Goal: Task Accomplishment & Management: Manage account settings

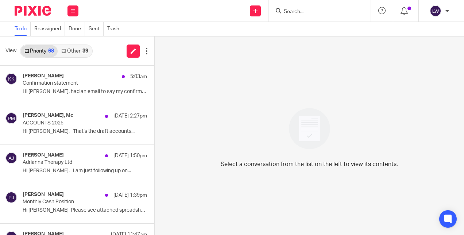
click at [81, 52] on link "Other 39" at bounding box center [75, 51] width 34 height 12
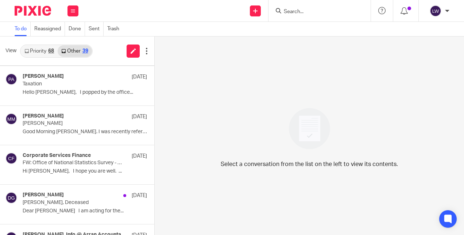
scroll to position [1222, 0]
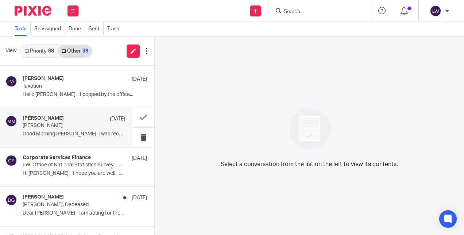
click at [80, 131] on p "Good Morning Lorna. I was recently referred to..." at bounding box center [74, 134] width 102 height 6
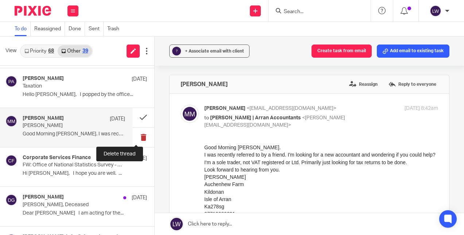
scroll to position [0, 0]
click at [136, 136] on button at bounding box center [143, 137] width 22 height 19
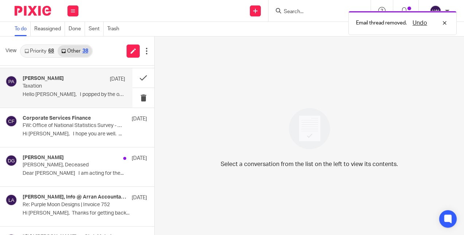
click at [83, 83] on p "Taxation" at bounding box center [64, 86] width 82 height 6
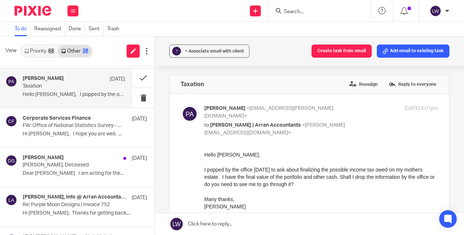
click at [35, 50] on link "Priority 68" at bounding box center [39, 51] width 37 height 12
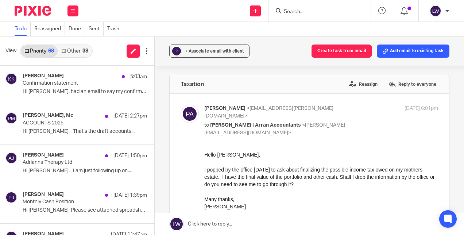
click at [73, 53] on link "Other 38" at bounding box center [75, 51] width 34 height 12
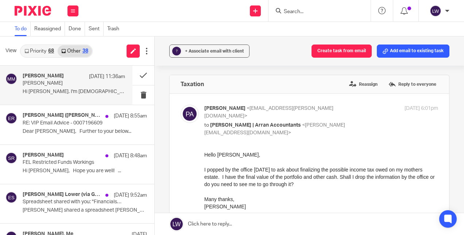
click at [64, 93] on p "Hi Lorna. I'm self employed and work in the..." at bounding box center [74, 92] width 102 height 6
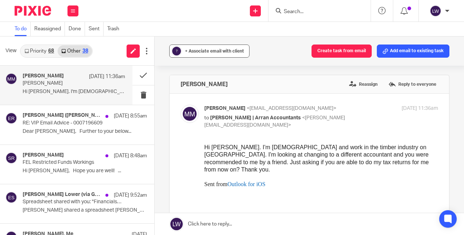
click at [198, 57] on button "? + Associate email with client" at bounding box center [209, 50] width 80 height 13
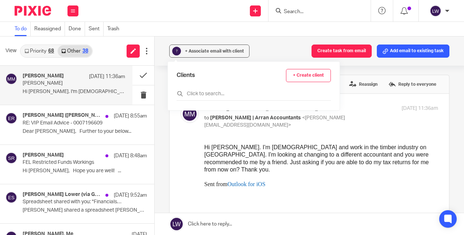
click at [292, 77] on link "+ Create client" at bounding box center [308, 75] width 45 height 13
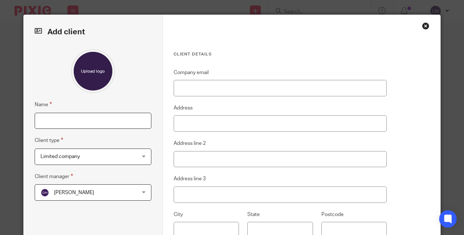
click at [74, 120] on input "Name" at bounding box center [93, 121] width 117 height 16
type input "[PERSON_NAME]"
click at [80, 159] on span "Limited company" at bounding box center [84, 156] width 88 height 15
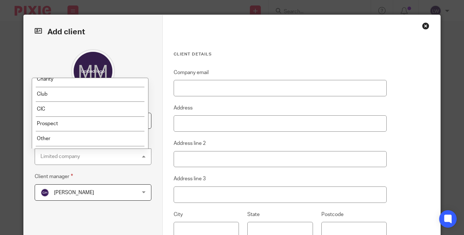
scroll to position [99, 0]
click at [51, 122] on li "Prospect" at bounding box center [90, 119] width 116 height 15
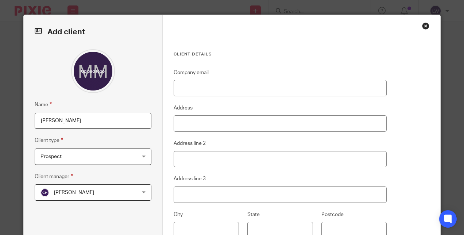
click at [45, 193] on img at bounding box center [44, 192] width 9 height 9
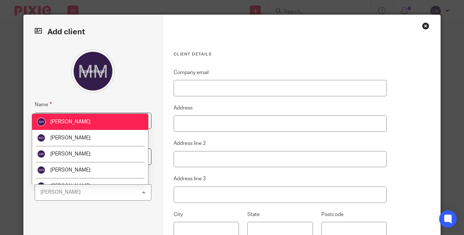
click at [58, 154] on span "[PERSON_NAME]" at bounding box center [70, 153] width 40 height 5
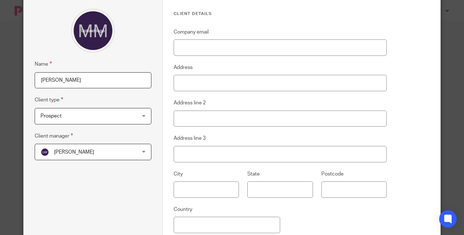
scroll to position [105, 0]
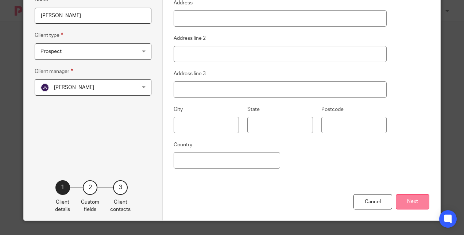
click at [415, 196] on button "Next" at bounding box center [413, 202] width 34 height 16
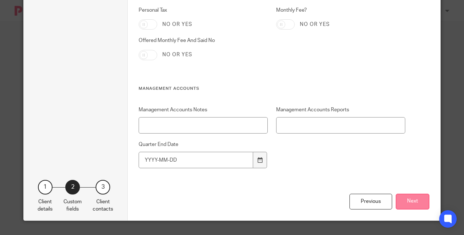
click at [408, 203] on button "Next" at bounding box center [413, 202] width 34 height 16
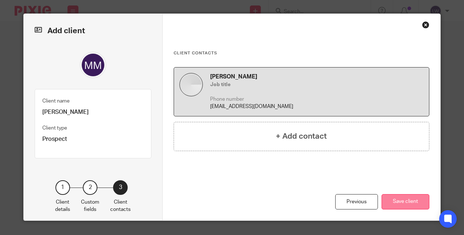
click at [400, 200] on button "Save client" at bounding box center [405, 202] width 48 height 16
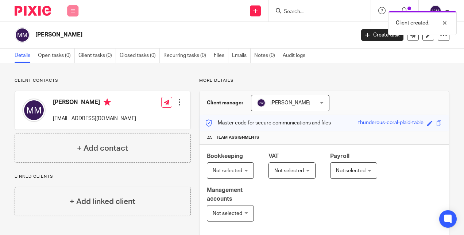
click at [76, 13] on button at bounding box center [72, 10] width 11 height 11
click at [72, 47] on link "Email" at bounding box center [69, 44] width 12 height 5
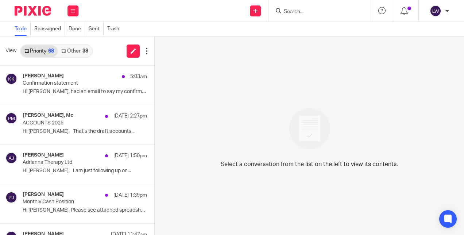
click at [83, 53] on link "Other 38" at bounding box center [75, 51] width 34 height 12
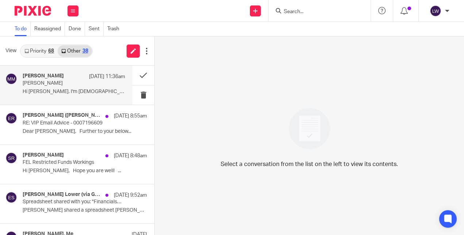
click at [45, 89] on p "Hi Lorna. I'm self employed and work in the..." at bounding box center [74, 92] width 102 height 6
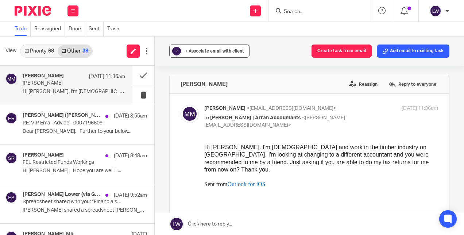
click at [193, 56] on button "? + Associate email with client" at bounding box center [209, 50] width 80 height 13
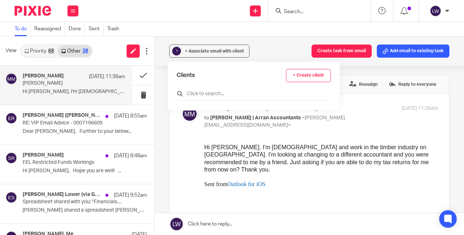
click at [194, 95] on input "text" at bounding box center [253, 93] width 154 height 7
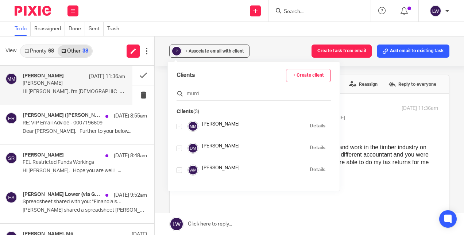
type input "murd"
click at [181, 125] on input "checkbox" at bounding box center [178, 126] width 5 height 5
checkbox input "true"
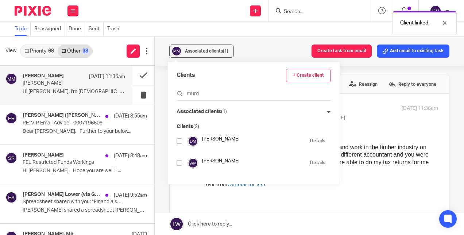
click at [139, 75] on button at bounding box center [143, 75] width 22 height 19
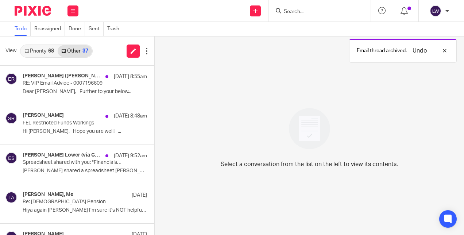
click at [39, 54] on link "Priority 68" at bounding box center [39, 51] width 37 height 12
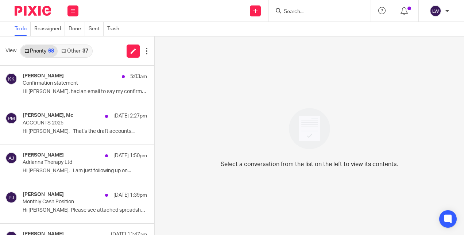
click at [82, 53] on link "Other 37" at bounding box center [75, 51] width 34 height 12
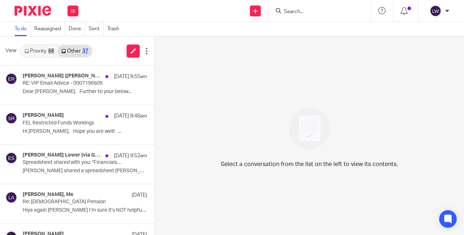
click at [45, 51] on link "Priority 68" at bounding box center [39, 51] width 37 height 12
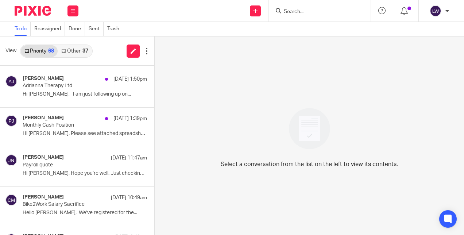
scroll to position [90, 0]
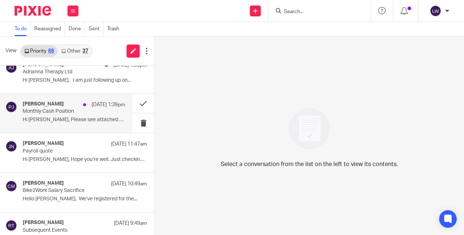
click at [125, 119] on p "Hi [PERSON_NAME], Please see attached spreadsheet..." at bounding box center [74, 120] width 102 height 6
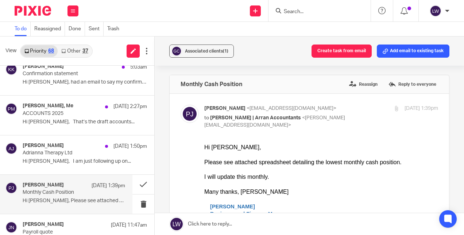
scroll to position [0, 0]
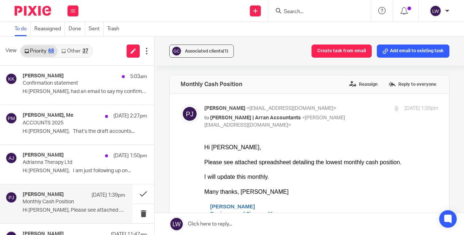
click at [81, 55] on link "Other 37" at bounding box center [75, 51] width 34 height 12
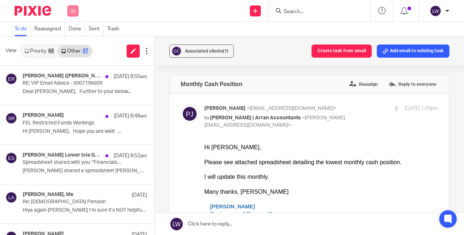
click at [73, 12] on icon at bounding box center [73, 11] width 4 height 4
click at [41, 53] on link "Priority 68" at bounding box center [39, 51] width 37 height 12
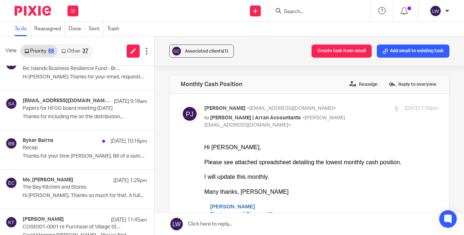
scroll to position [332, 0]
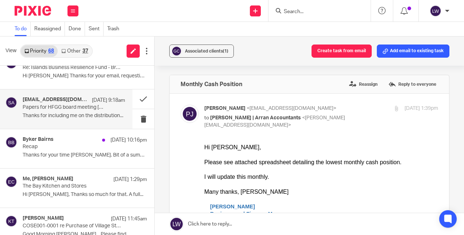
click at [66, 104] on p "Papers for HFGG board meeting 21st August" at bounding box center [64, 107] width 82 height 6
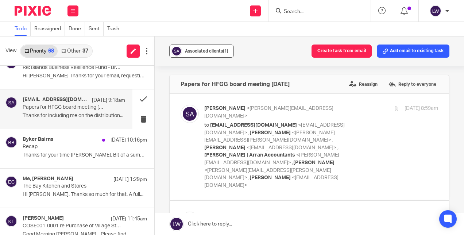
scroll to position [0, 0]
click at [195, 47] on button "Associated clients (1)" at bounding box center [201, 50] width 65 height 13
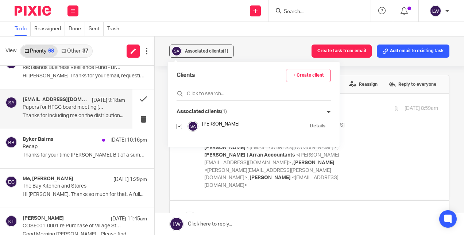
click at [179, 126] on input "checkbox" at bounding box center [178, 126] width 5 height 5
checkbox input "false"
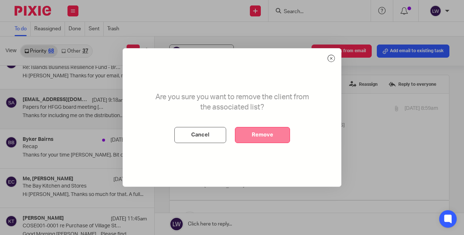
click at [264, 134] on button "Remove" at bounding box center [262, 135] width 55 height 16
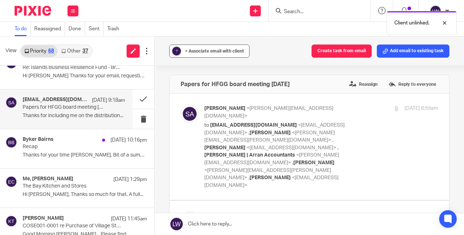
click at [199, 52] on span "+ Associate email with client" at bounding box center [214, 51] width 59 height 4
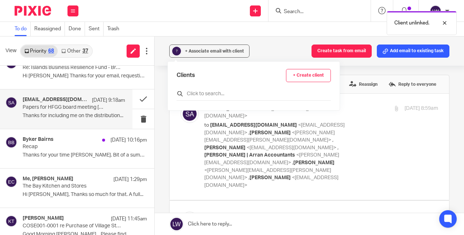
click at [190, 91] on input "text" at bounding box center [253, 93] width 154 height 7
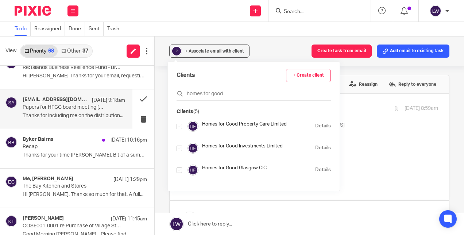
type input "homes for good"
click at [177, 171] on input "checkbox" at bounding box center [178, 169] width 5 height 5
checkbox input "true"
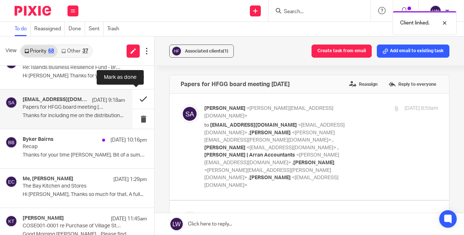
click at [133, 99] on button at bounding box center [143, 98] width 22 height 19
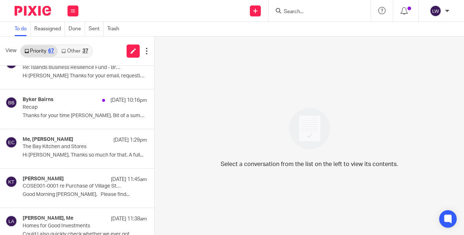
click at [74, 51] on link "Other 37" at bounding box center [75, 51] width 34 height 12
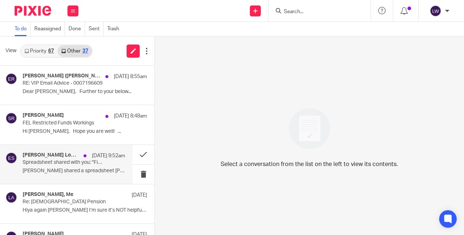
click at [63, 163] on p "Spreadsheet shared with you: "Financials 25/26"" at bounding box center [64, 162] width 82 height 6
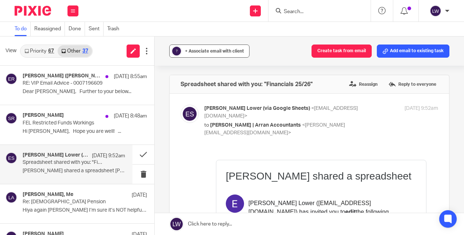
click at [220, 46] on button "? + Associate email with client" at bounding box center [209, 50] width 80 height 13
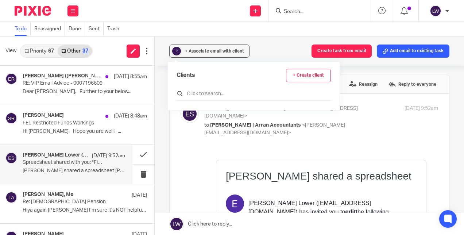
click at [192, 94] on input "text" at bounding box center [253, 93] width 154 height 7
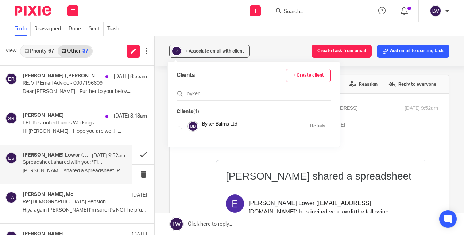
type input "byker"
click at [177, 127] on input "checkbox" at bounding box center [178, 126] width 5 height 5
checkbox input "true"
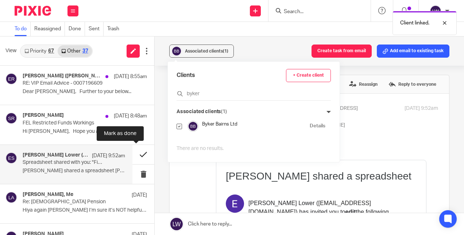
click at [137, 156] on button at bounding box center [143, 154] width 22 height 19
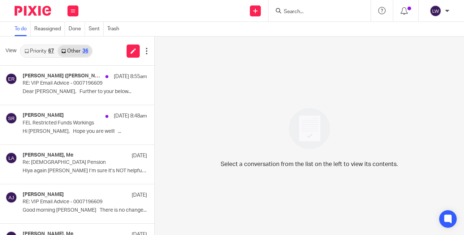
click at [307, 14] on input "Search" at bounding box center [316, 12] width 66 height 7
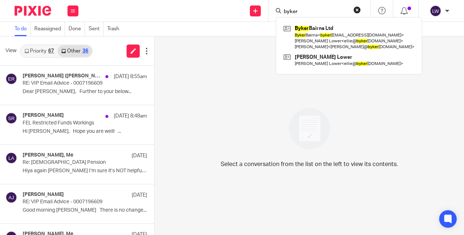
type input "byker"
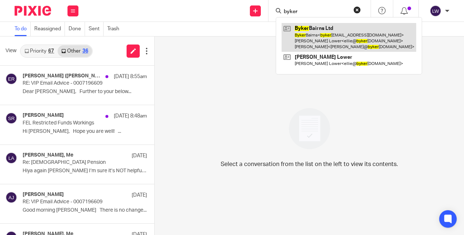
click at [319, 45] on link at bounding box center [348, 37] width 135 height 29
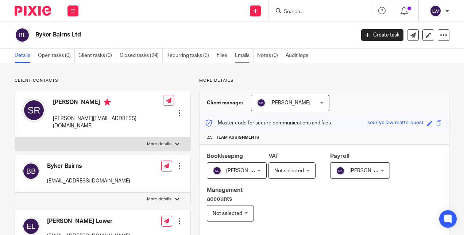
click at [244, 57] on link "Emails" at bounding box center [244, 55] width 19 height 14
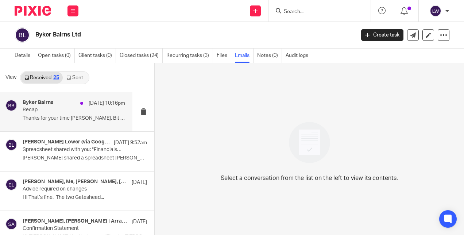
click at [26, 114] on div "Byker Bairns [DATE] 10:16pm Recap Thanks for your time [PERSON_NAME]. Bit of a …" at bounding box center [74, 112] width 102 height 24
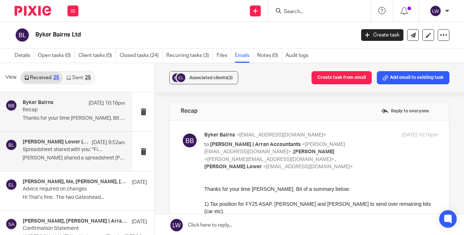
click at [22, 149] on div "Eloise Lower (via Google Sheets) 18 Aug 9:52am Spreadsheet shared with you: "Fi…" at bounding box center [66, 151] width 132 height 39
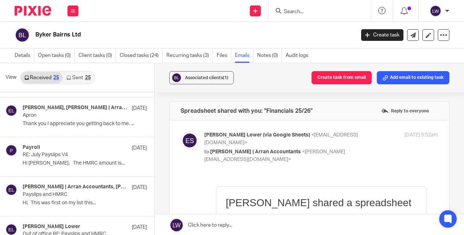
scroll to position [154, 0]
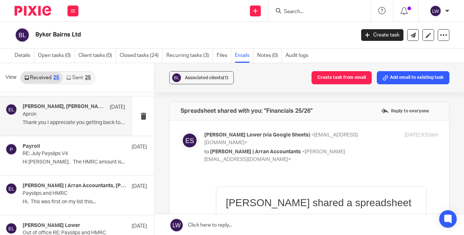
click at [26, 124] on p "Thank you I appreciate you getting back to me. ..." at bounding box center [74, 123] width 102 height 6
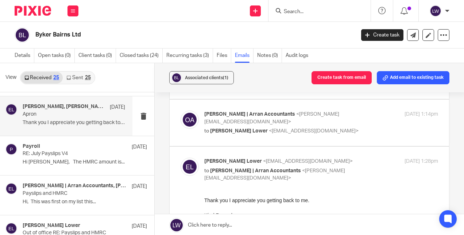
scroll to position [161, 0]
click at [196, 130] on div "Olivia | Arran Accountants <olivia@arranaccountants.co.uk> to Eloise Lower <ell…" at bounding box center [308, 123] width 257 height 24
click at [224, 129] on span "[PERSON_NAME] Lower" at bounding box center [239, 131] width 58 height 5
checkbox input "true"
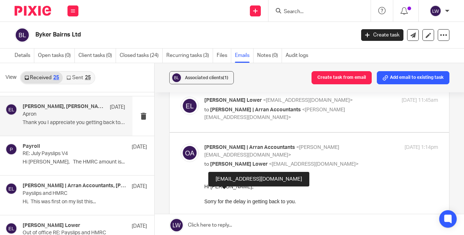
scroll to position [89, 0]
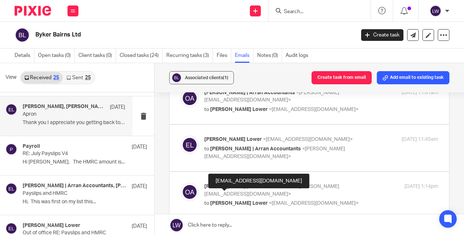
click at [192, 152] on div at bounding box center [189, 148] width 18 height 24
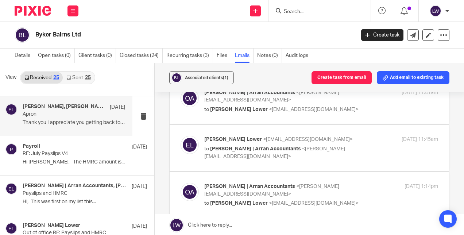
click at [211, 152] on div "Eloise Lower <ellie@bykerbairns.co.uk> to Olivia | Arran Accountants <olivia@ar…" at bounding box center [321, 148] width 234 height 24
checkbox input "true"
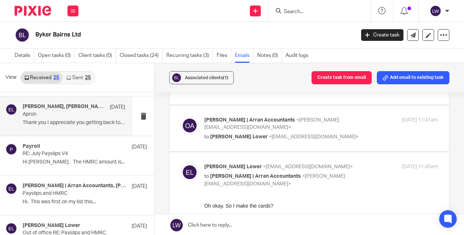
scroll to position [60, 0]
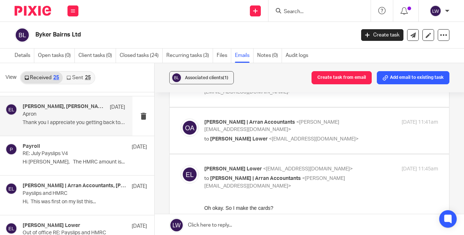
click at [206, 135] on p "to Eloise Lower <ellie@bykerbairns.co.uk>" at bounding box center [282, 139] width 156 height 8
checkbox input "true"
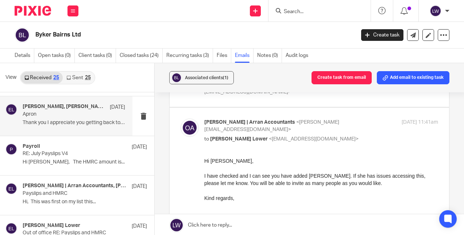
scroll to position [0, 0]
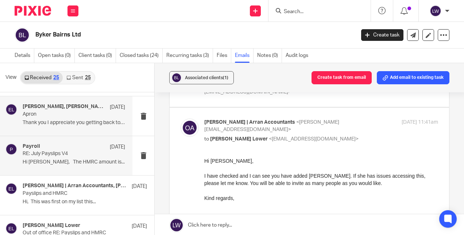
click at [26, 156] on div "Payroll 31 Jul RE: July Payslips V4 Hi Ellie, The HMRC amount is..." at bounding box center [74, 155] width 102 height 24
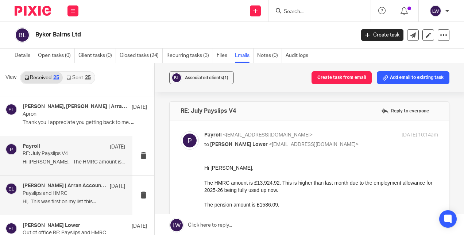
click at [32, 207] on div "Olivia | Arran Accountants, Eloise Lower 29 Jul Payslips and HMRC Hi, This was …" at bounding box center [66, 194] width 132 height 39
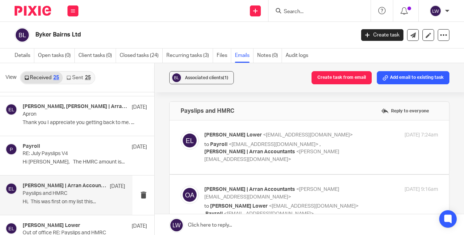
click at [318, 149] on p "to Payroll <payroll@arranaccountants.co.uk> , Olivia | Arran Accountants <olivi…" at bounding box center [282, 152] width 156 height 23
checkbox input "true"
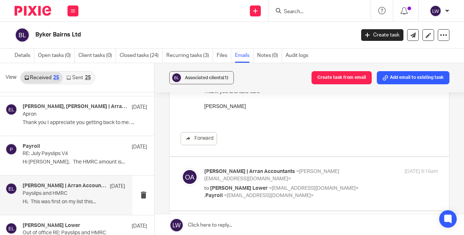
scroll to position [188, 0]
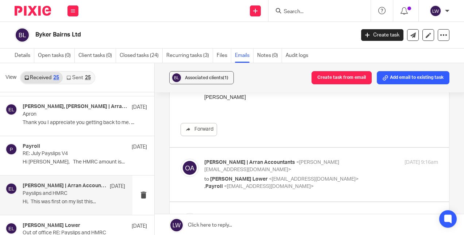
click at [363, 162] on div "Olivia | Arran Accountants <olivia@arranaccountants.co.uk> to Eloise Lower <ell…" at bounding box center [321, 175] width 234 height 32
click at [336, 175] on p "to Eloise Lower <ellie@bykerbairns.co.uk> , Payroll <payroll@arranaccountants.c…" at bounding box center [282, 182] width 156 height 15
click at [349, 175] on p "to Eloise Lower <ellie@bykerbairns.co.uk> , Payroll <payroll@arranaccountants.c…" at bounding box center [282, 182] width 156 height 15
checkbox input "true"
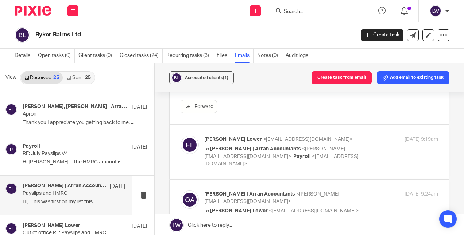
scroll to position [444, 0]
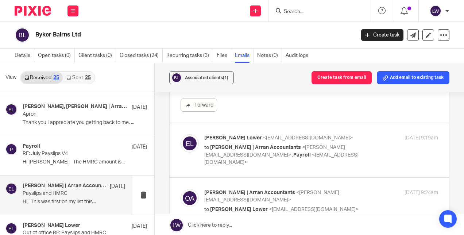
click at [378, 134] on div "Eloise Lower <ellie@bykerbairns.co.uk> to Olivia | Arran Accountants <olivia@ar…" at bounding box center [321, 150] width 234 height 32
checkbox input "true"
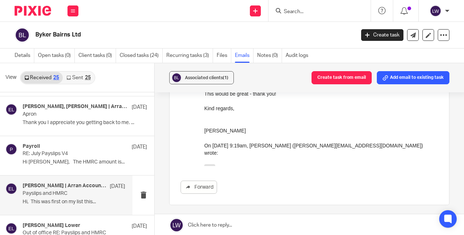
scroll to position [752, 0]
click at [416, 180] on div "Forward" at bounding box center [308, 186] width 257 height 13
click at [207, 163] on icon "button" at bounding box center [209, 165] width 5 height 5
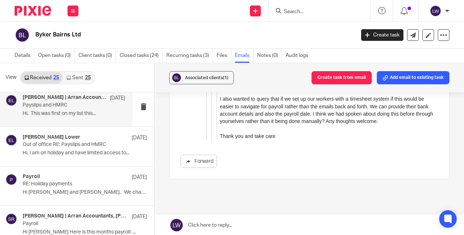
scroll to position [245, 0]
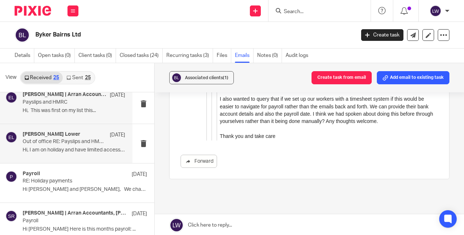
click at [18, 147] on div "Eloise Lower 29 Jul Out of office RE: Payslips and HMRC Hi, I am on holiday and…" at bounding box center [66, 143] width 132 height 39
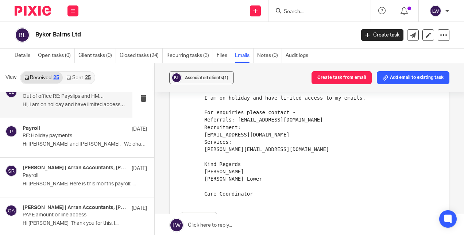
scroll to position [292, 0]
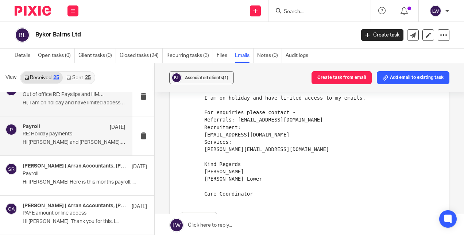
click at [15, 141] on div at bounding box center [11, 136] width 12 height 24
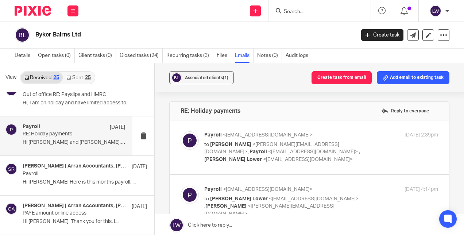
scroll to position [0, 0]
click at [249, 152] on span "Payroll" at bounding box center [257, 151] width 17 height 5
checkbox input "true"
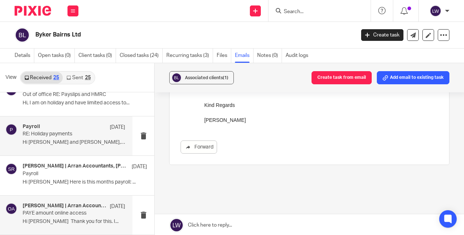
scroll to position [654, 0]
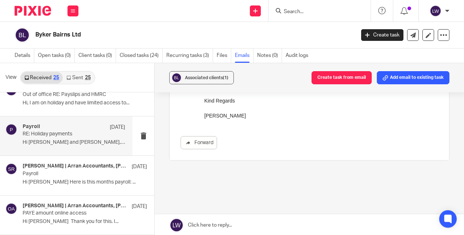
click at [209, 141] on icon "button" at bounding box center [209, 143] width 5 height 5
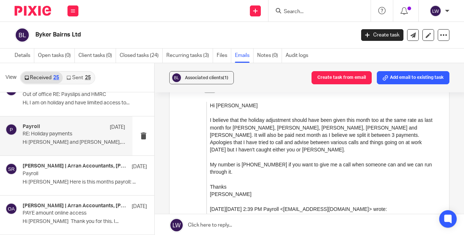
scroll to position [710, 0]
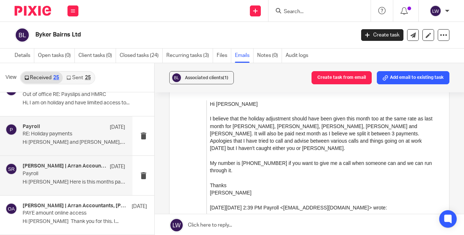
click at [30, 176] on div "Olivia | Arran Accountants, Samantha Richardson 21 Jul Payroll Hi Olivia Here i…" at bounding box center [74, 175] width 102 height 24
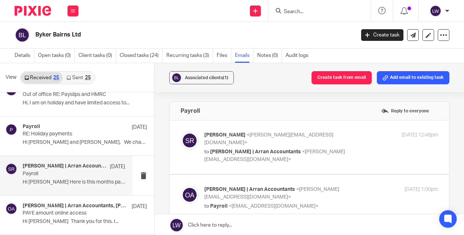
scroll to position [0, 0]
click at [74, 11] on icon at bounding box center [73, 11] width 4 height 4
click at [74, 46] on link "Email" at bounding box center [69, 44] width 12 height 5
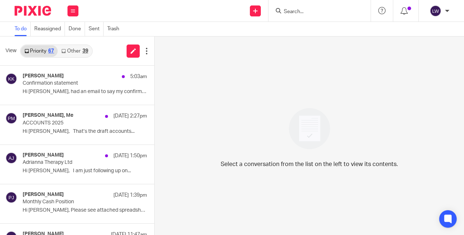
click at [75, 53] on link "Other 39" at bounding box center [75, 51] width 34 height 12
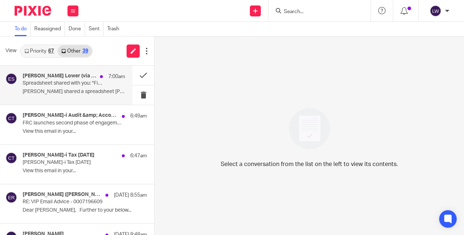
click at [82, 88] on div "[PERSON_NAME] (via Google Sheets) 7:00am Spreadsheet shared with you: "Financia…" at bounding box center [74, 85] width 102 height 24
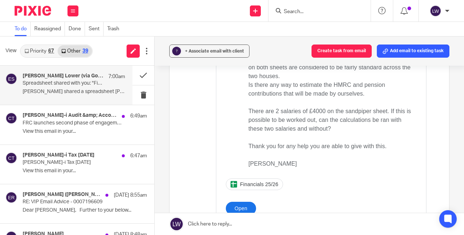
scroll to position [223, 0]
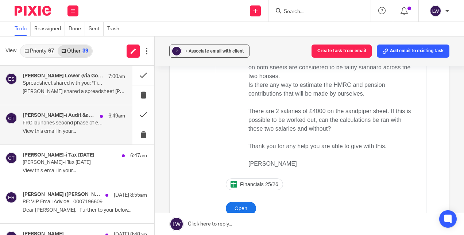
click at [85, 124] on p "FRC launches second phase of engagement on FASS" at bounding box center [64, 123] width 82 height 6
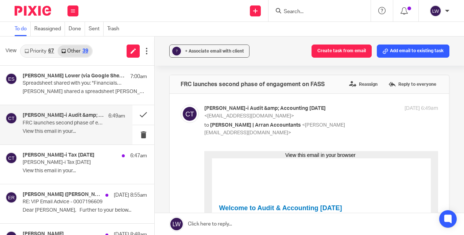
scroll to position [0, 0]
click at [136, 134] on button at bounding box center [143, 134] width 22 height 19
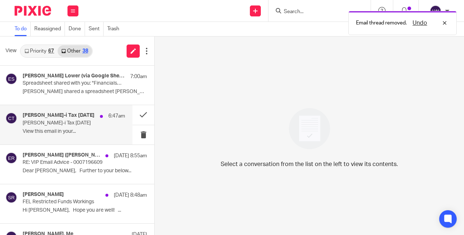
click at [72, 128] on div "[PERSON_NAME]-i Tax [DATE] 6:47am [PERSON_NAME]-i Tax [DATE] View this email in…" at bounding box center [74, 124] width 102 height 24
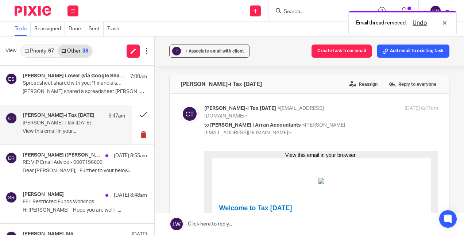
click at [133, 130] on button at bounding box center [143, 134] width 22 height 19
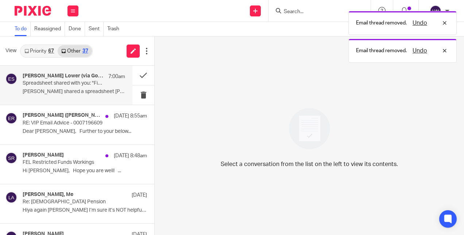
click at [89, 85] on p "Spreadsheet shared with you: "Financials 25/26"" at bounding box center [64, 83] width 82 height 6
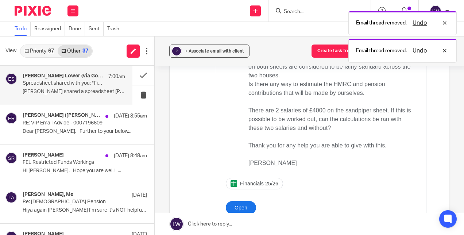
scroll to position [233, 0]
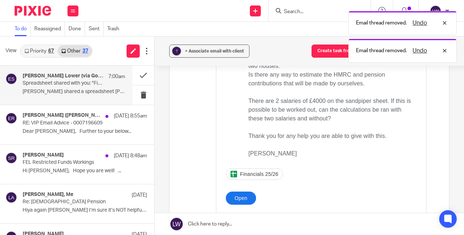
click at [239, 192] on link "Open" at bounding box center [241, 198] width 30 height 13
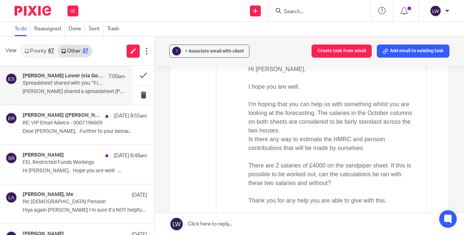
scroll to position [171, 0]
